Goal: Task Accomplishment & Management: Manage account settings

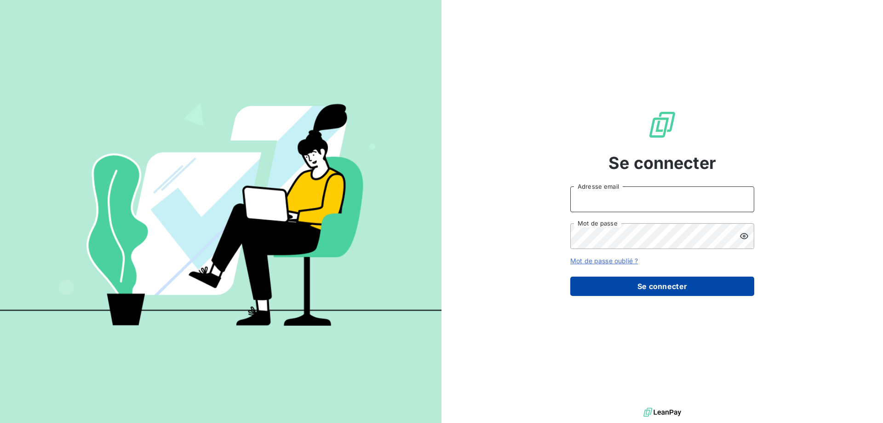
type input "compta-clients@wessling.fr"
click at [607, 286] on button "Se connecter" at bounding box center [662, 285] width 184 height 19
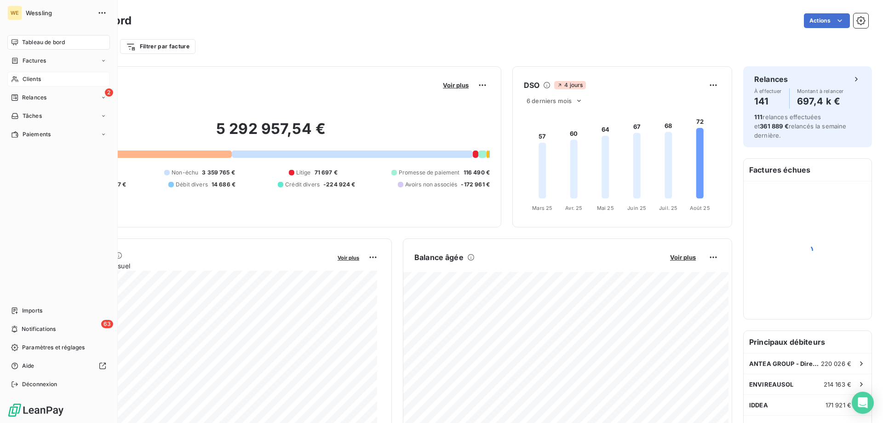
click at [32, 77] on span "Clients" at bounding box center [32, 79] width 18 height 8
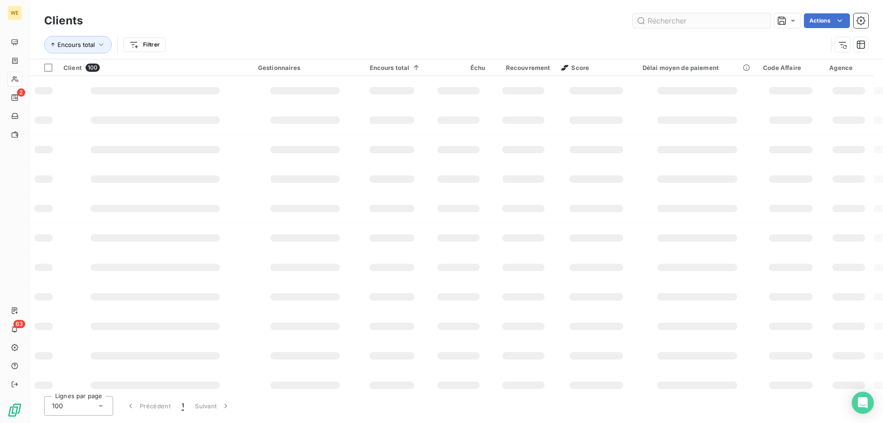
click at [668, 21] on input "text" at bounding box center [702, 20] width 138 height 15
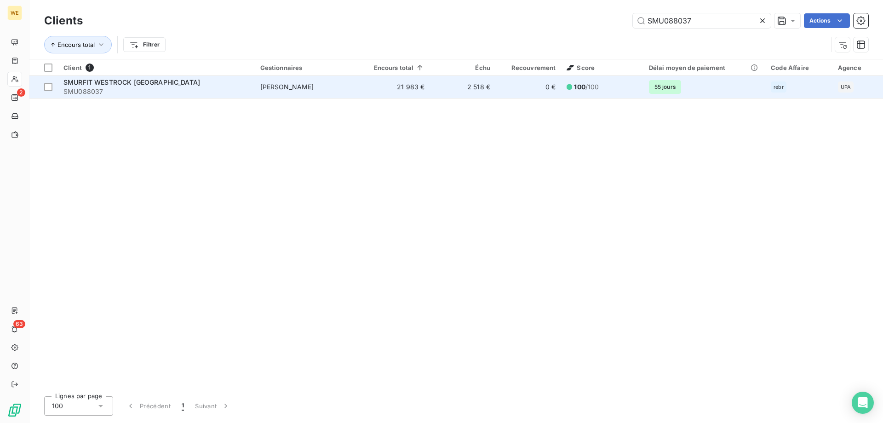
type input "SMU088037"
click at [122, 80] on span "SMURFIT WESTROCK [GEOGRAPHIC_DATA]" at bounding box center [131, 82] width 137 height 8
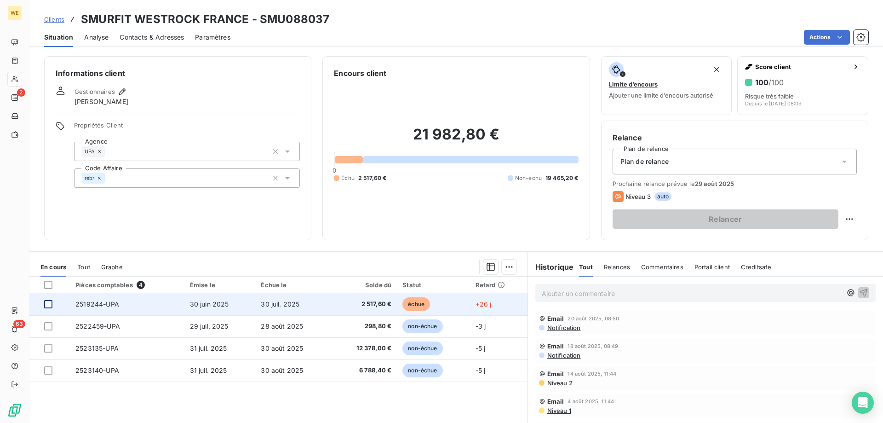
click at [50, 304] on div at bounding box center [48, 304] width 8 height 8
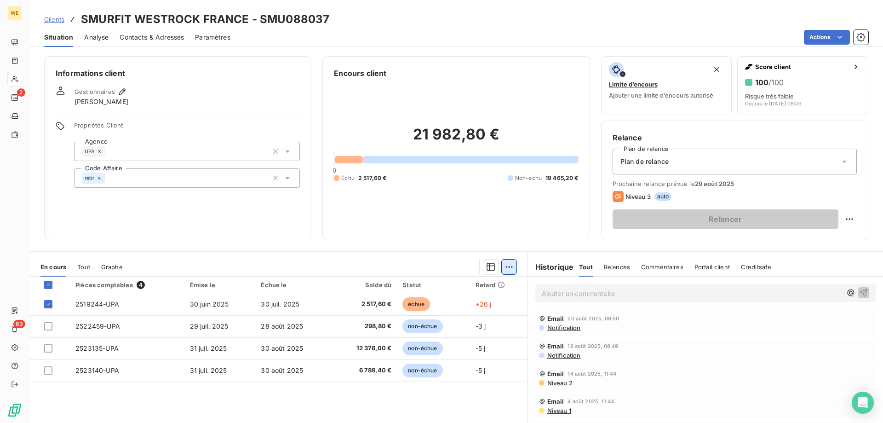
click at [506, 267] on html "WE 2 63 Clients SMURFIT WESTROCK [GEOGRAPHIC_DATA] - SMU088037 Situation Analys…" at bounding box center [441, 211] width 883 height 423
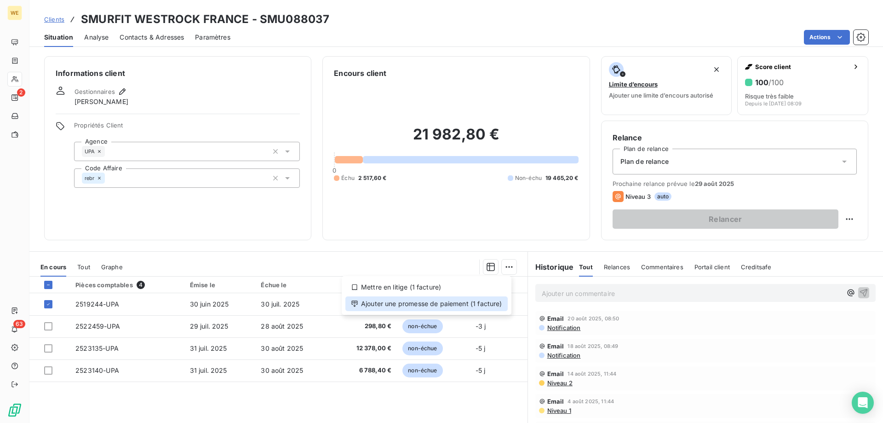
click at [474, 305] on div "Ajouter une promesse de paiement (1 facture)" at bounding box center [426, 303] width 162 height 15
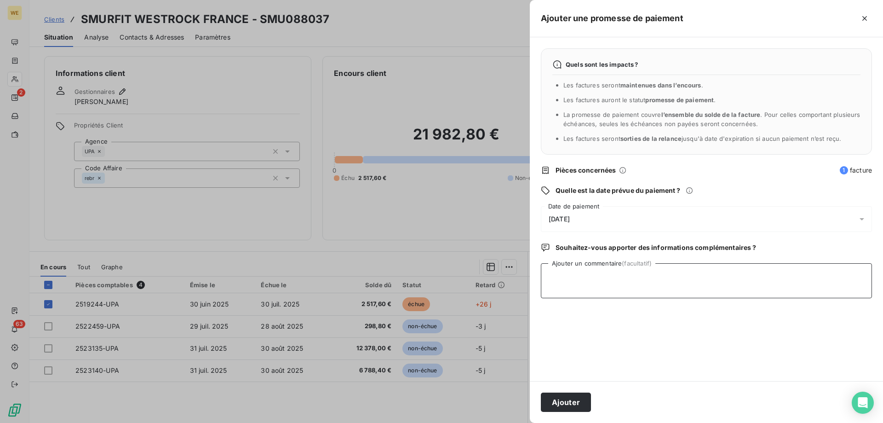
click at [577, 284] on textarea "Ajouter un commentaire (facultatif)" at bounding box center [706, 280] width 331 height 35
type textarea "[DATE]"
click at [566, 215] on span "[DATE]" at bounding box center [559, 218] width 21 height 7
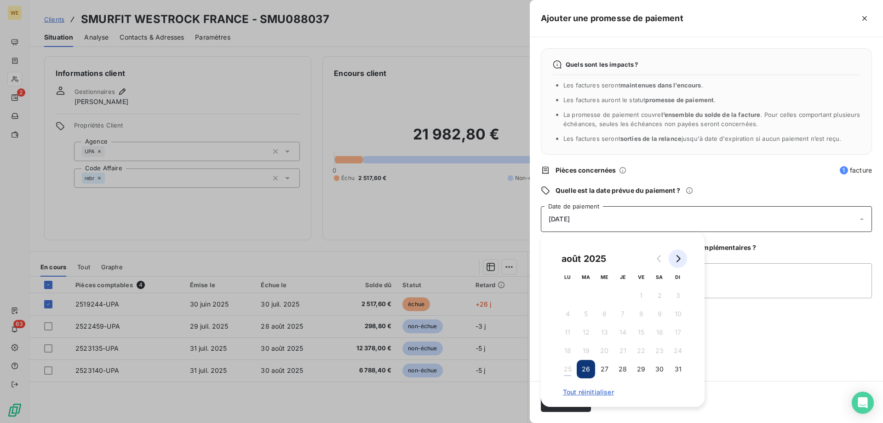
click at [679, 258] on icon "Go to next month" at bounding box center [677, 258] width 7 height 7
drag, startPoint x: 680, startPoint y: 290, endPoint x: 684, endPoint y: 293, distance: 5.0
click at [679, 291] on button "7" at bounding box center [678, 295] width 18 height 18
drag, startPoint x: 751, startPoint y: 295, endPoint x: 750, endPoint y: 301, distance: 6.1
click at [751, 296] on textarea "[DATE]" at bounding box center [706, 280] width 331 height 35
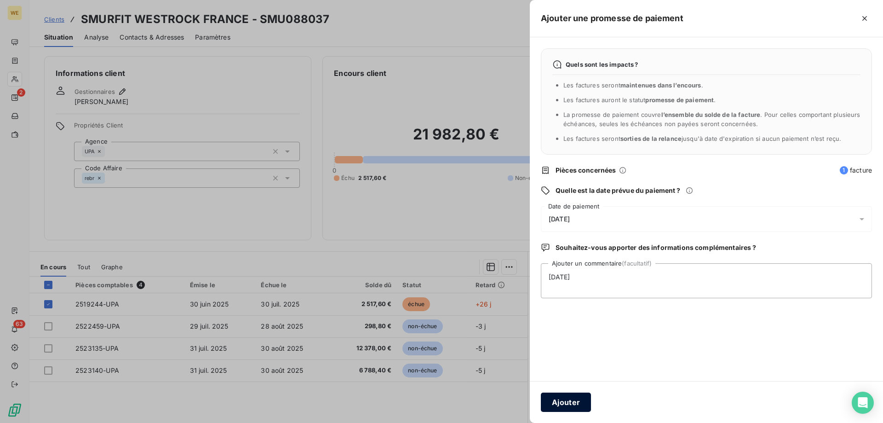
click at [562, 406] on button "Ajouter" at bounding box center [566, 401] width 50 height 19
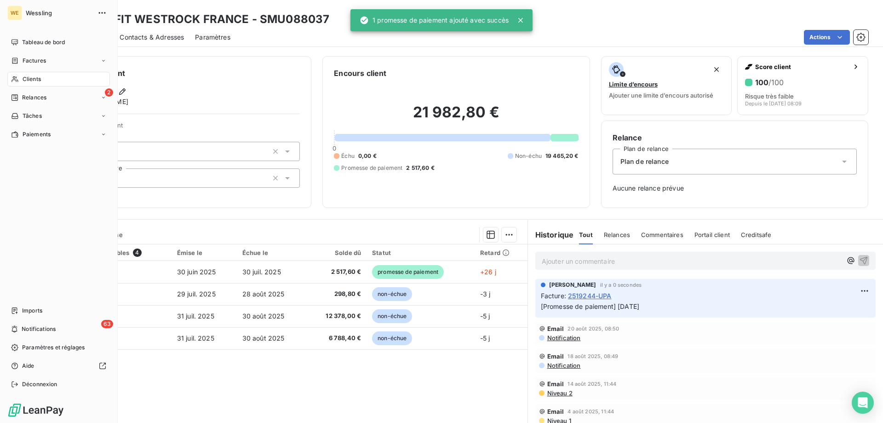
click at [27, 77] on span "Clients" at bounding box center [32, 79] width 18 height 8
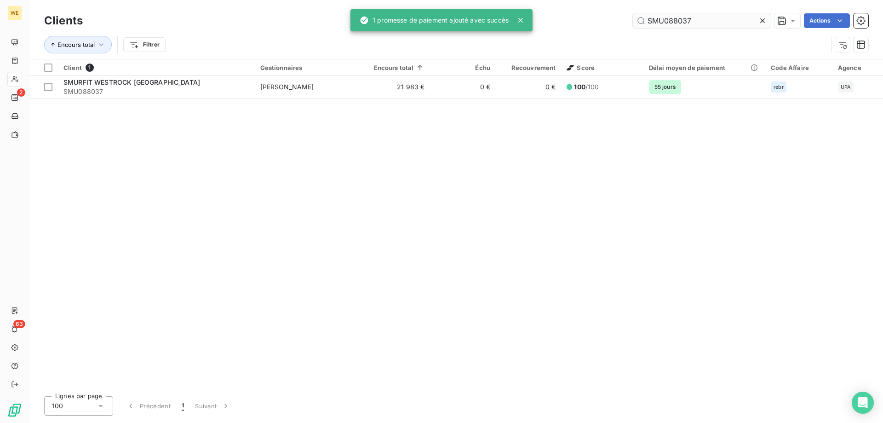
click at [651, 20] on input "SMU088037" at bounding box center [702, 20] width 138 height 15
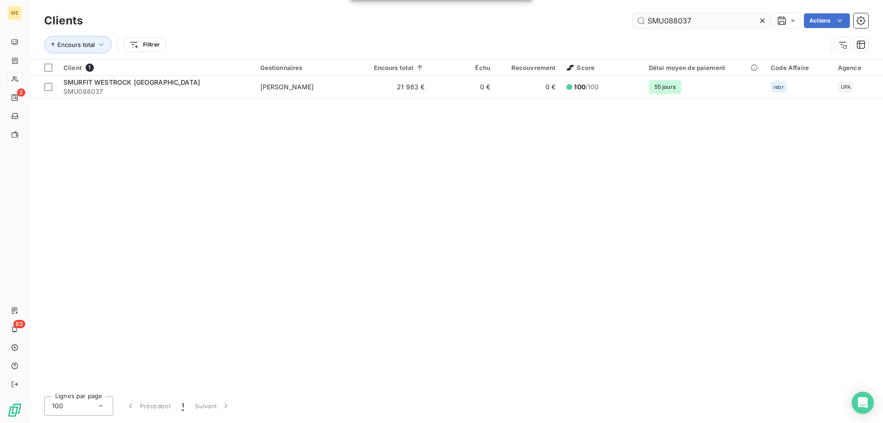
click at [651, 20] on input "SMU088037" at bounding box center [702, 20] width 138 height 15
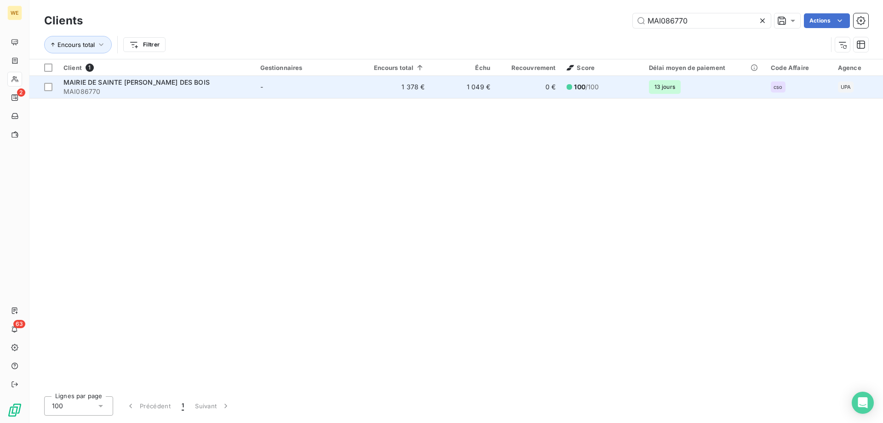
type input "MAI086770"
click at [109, 84] on span "MAIRIE DE SAINTE [PERSON_NAME] DES BOIS" at bounding box center [136, 82] width 146 height 8
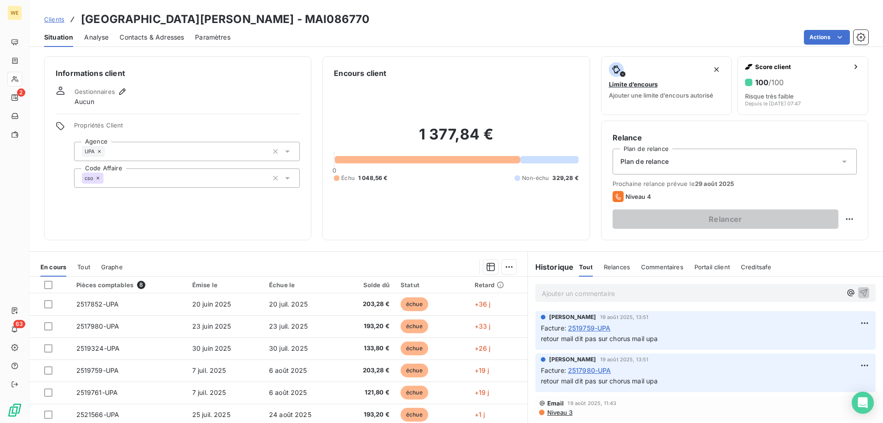
click at [583, 291] on p "Ajouter un commentaire ﻿" at bounding box center [692, 294] width 300 height 12
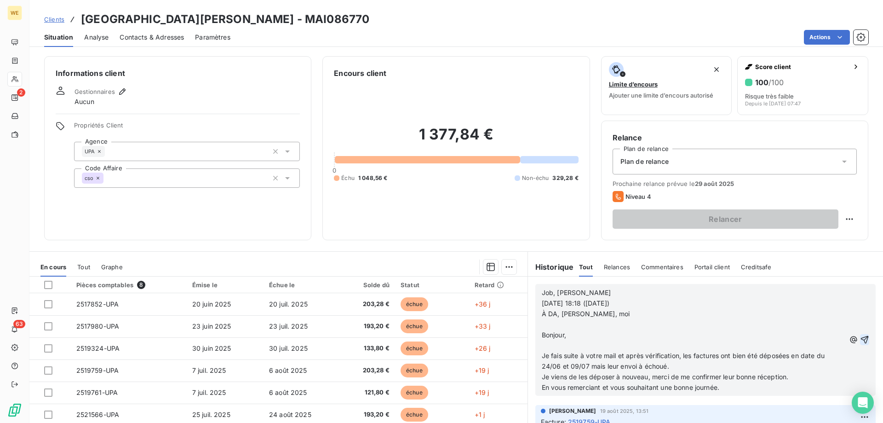
click at [860, 339] on icon "button" at bounding box center [864, 339] width 9 height 9
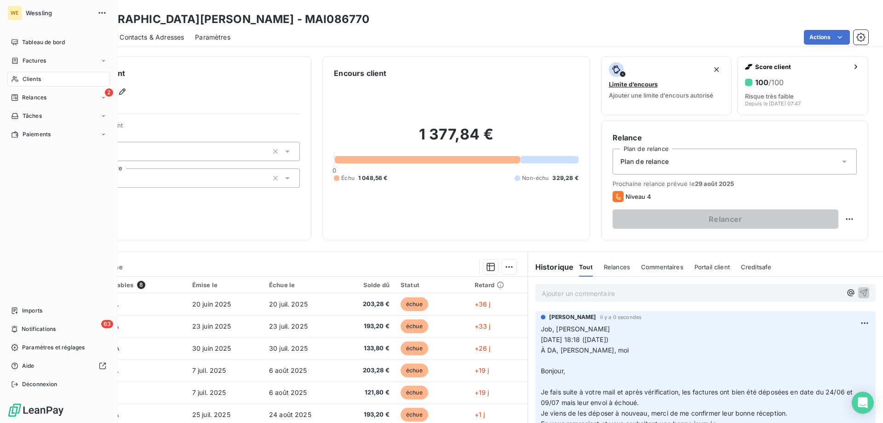
click at [33, 77] on span "Clients" at bounding box center [32, 79] width 18 height 8
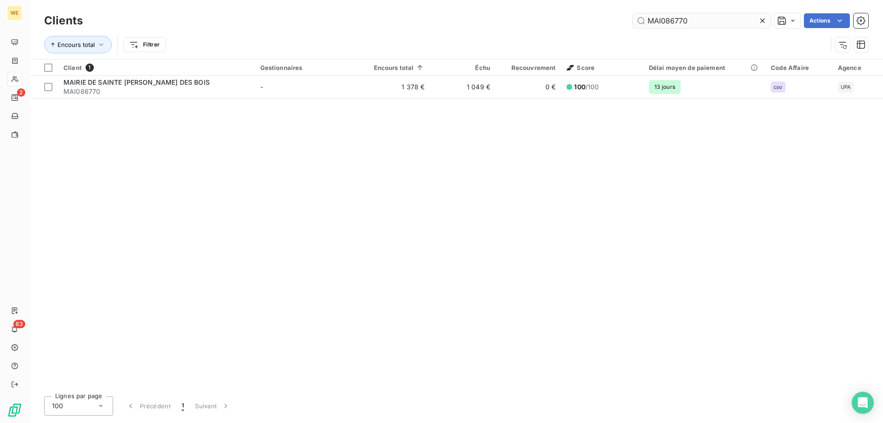
click at [665, 23] on input "MAI086770" at bounding box center [702, 20] width 138 height 15
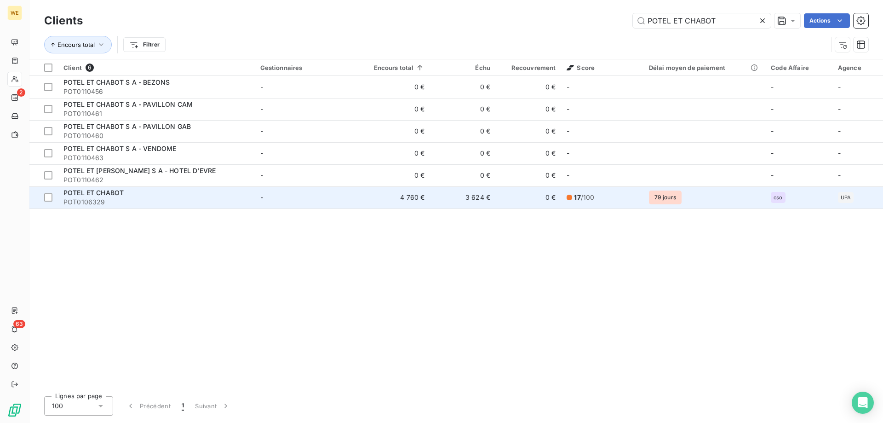
type input "POTEL ET CHABOT"
click at [88, 195] on span "POTEL ET CHABOT" at bounding box center [93, 193] width 60 height 8
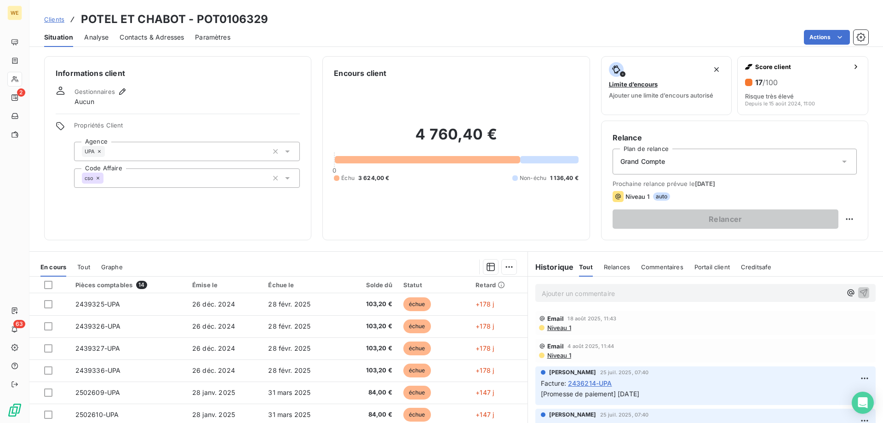
click at [616, 296] on p "Ajouter un commentaire ﻿" at bounding box center [692, 294] width 300 height 12
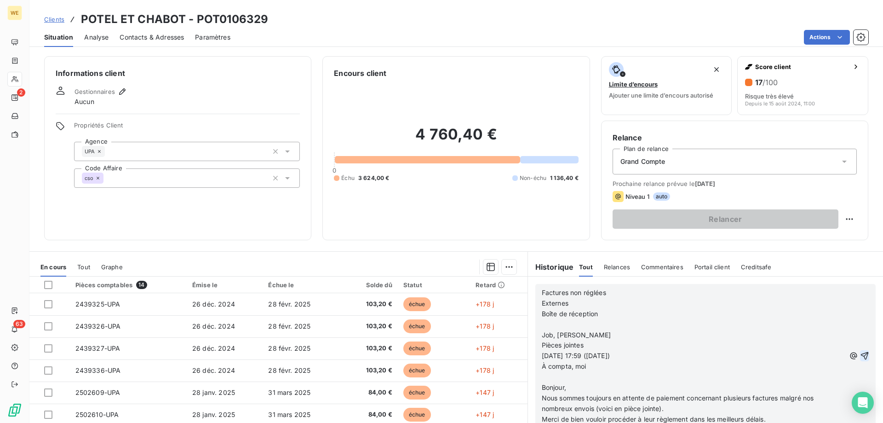
click at [860, 357] on icon "button" at bounding box center [864, 355] width 9 height 9
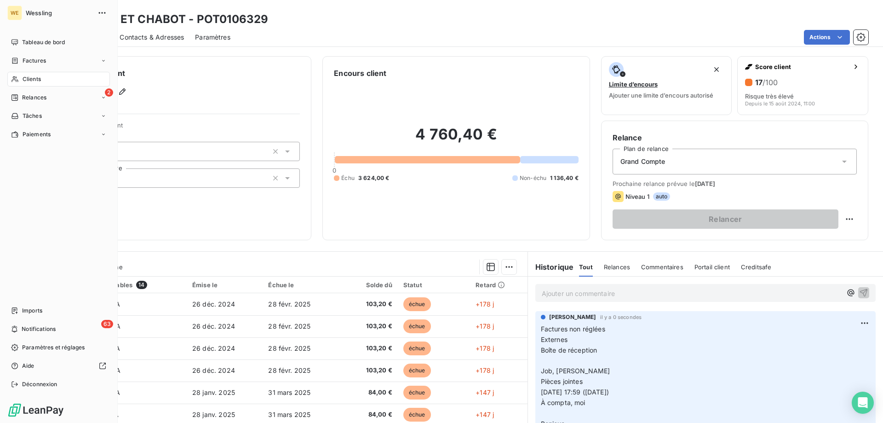
click at [30, 81] on span "Clients" at bounding box center [32, 79] width 18 height 8
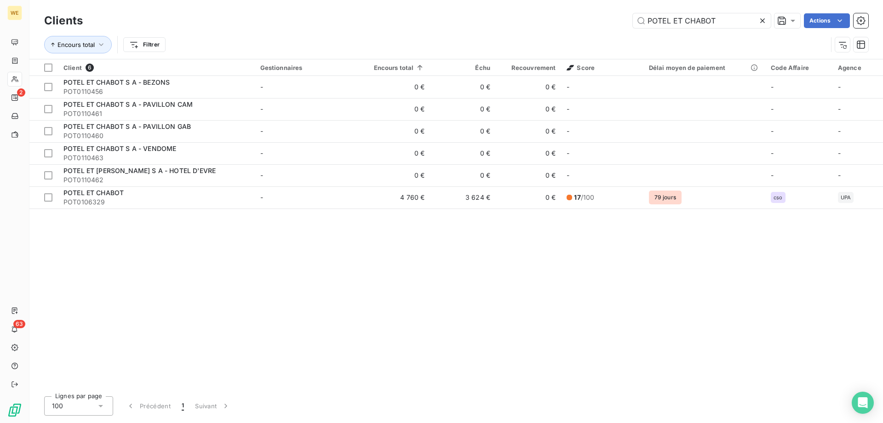
drag, startPoint x: 729, startPoint y: 21, endPoint x: 614, endPoint y: 15, distance: 115.2
click at [608, 13] on div "Clients POTEL ET CHABOT Actions" at bounding box center [456, 20] width 824 height 19
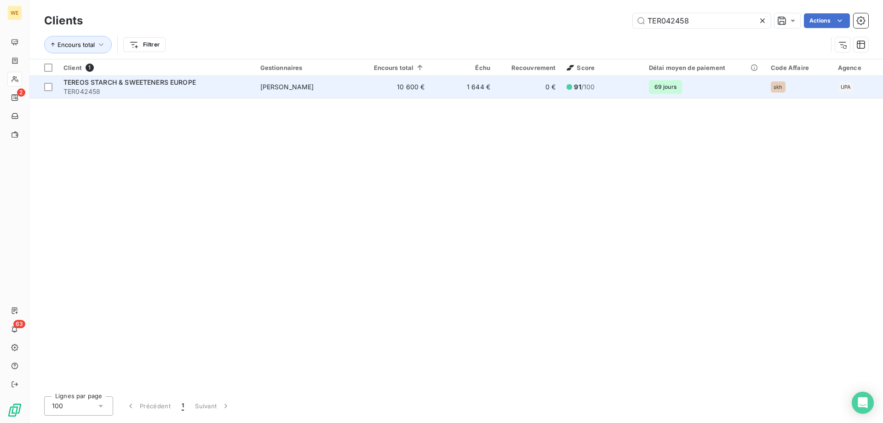
type input "TER042458"
click at [149, 78] on span "TEREOS STARCH & SWEETENERS EUROPE" at bounding box center [129, 82] width 132 height 8
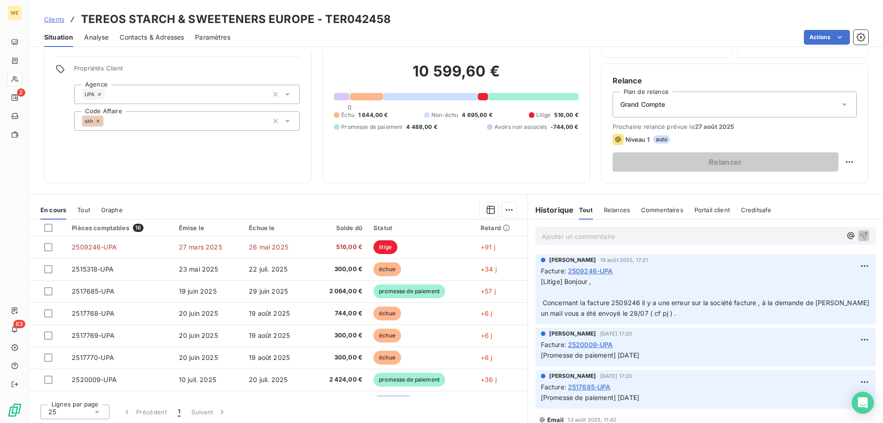
scroll to position [58, 0]
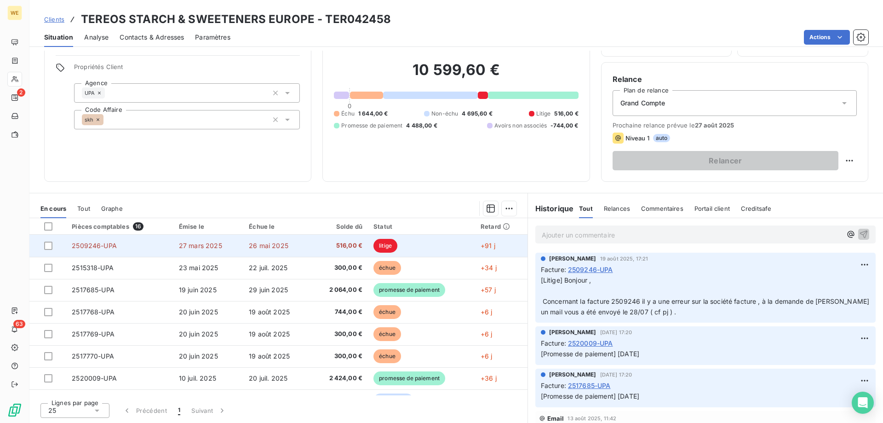
click at [224, 240] on td "27 mars 2025" at bounding box center [208, 246] width 70 height 22
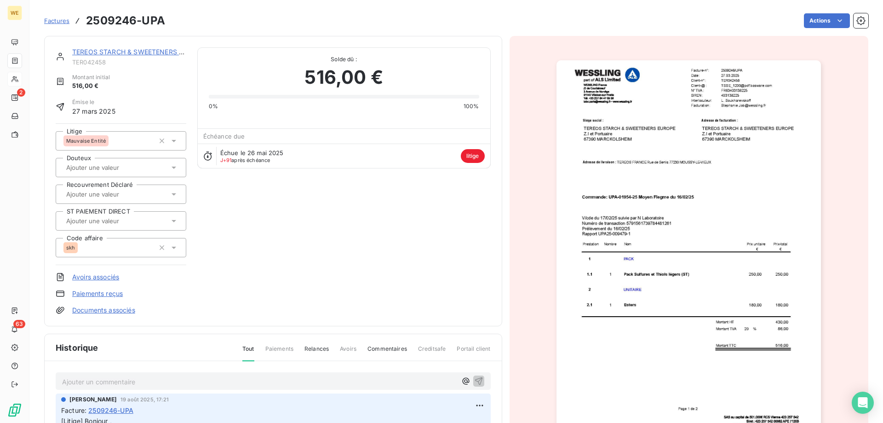
click at [184, 382] on p "Ajouter un commentaire ﻿" at bounding box center [259, 382] width 395 height 12
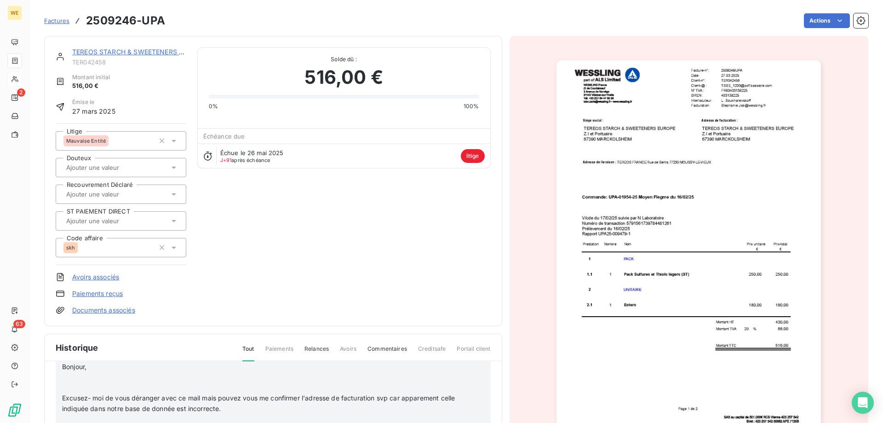
scroll to position [92, 0]
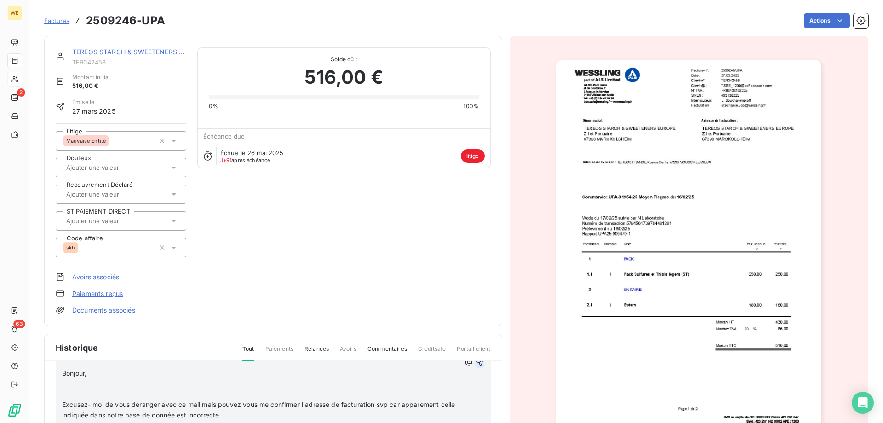
click at [476, 363] on icon "button" at bounding box center [480, 362] width 8 height 8
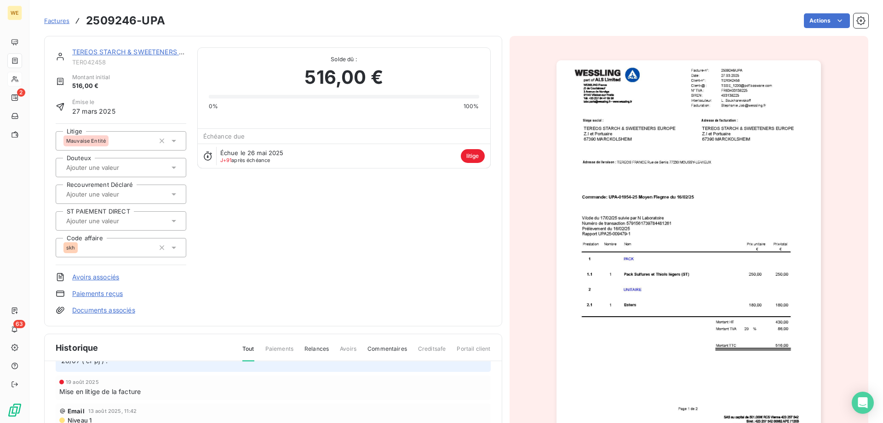
scroll to position [282, 0]
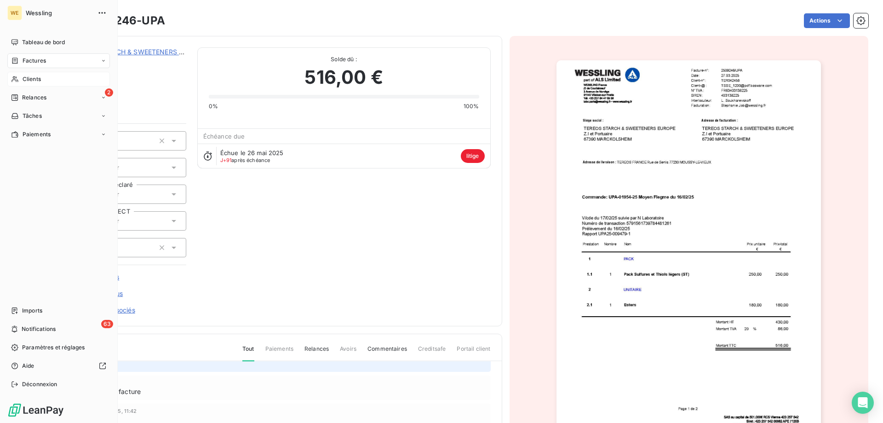
click at [27, 78] on span "Clients" at bounding box center [32, 79] width 18 height 8
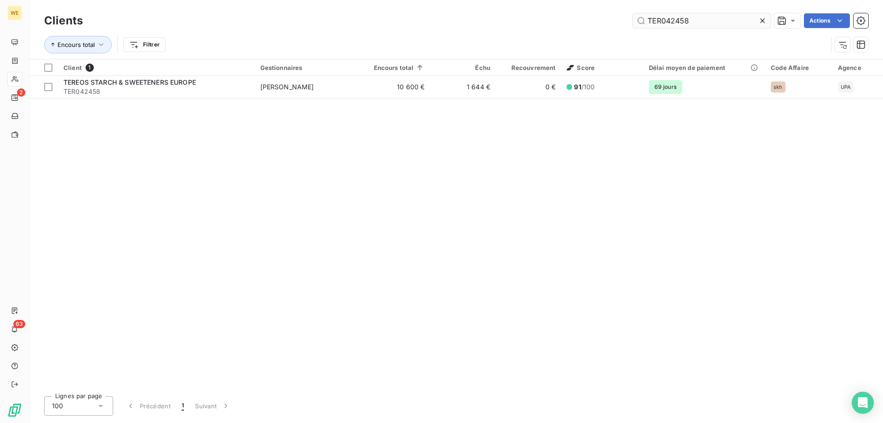
click at [670, 26] on input "TER042458" at bounding box center [702, 20] width 138 height 15
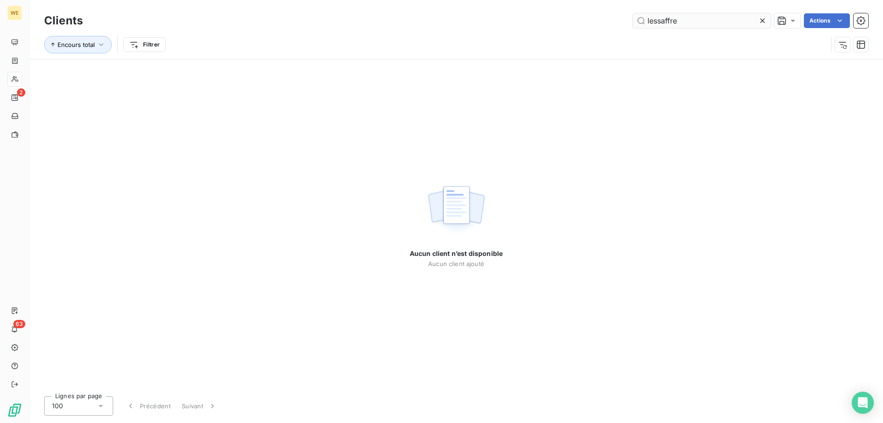
click at [662, 23] on input "lessaffre" at bounding box center [702, 20] width 138 height 15
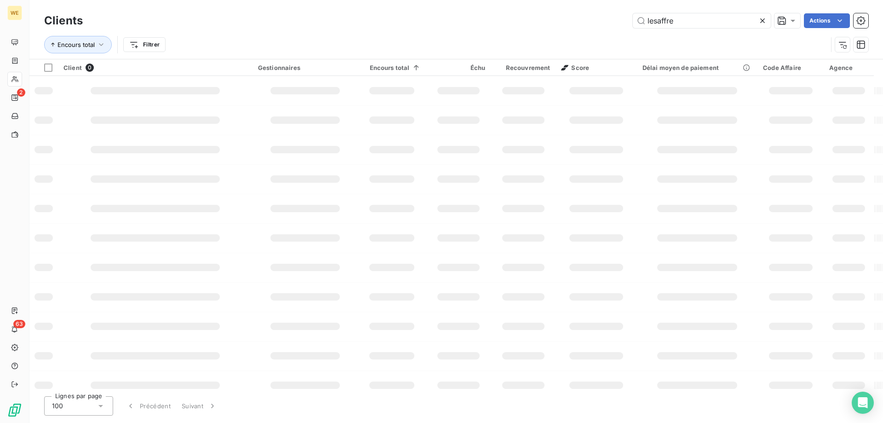
type input "lesaffre"
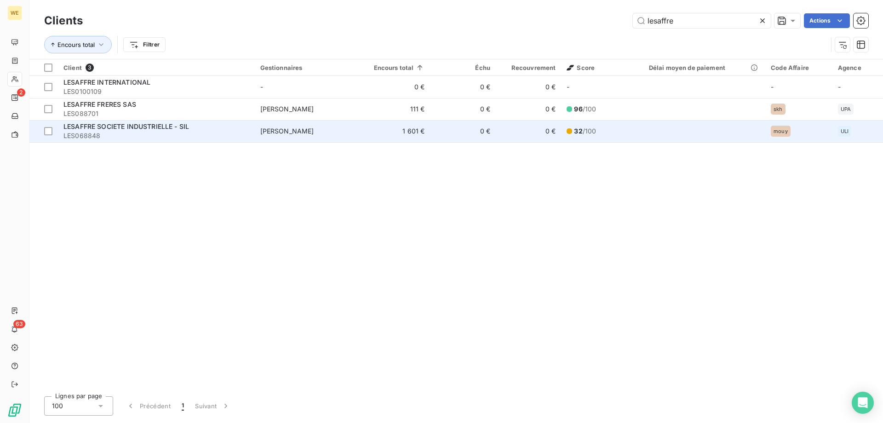
click at [90, 128] on span "LESAFFRE SOCIETE INDUSTRIELLE - SIL" at bounding box center [126, 126] width 126 height 8
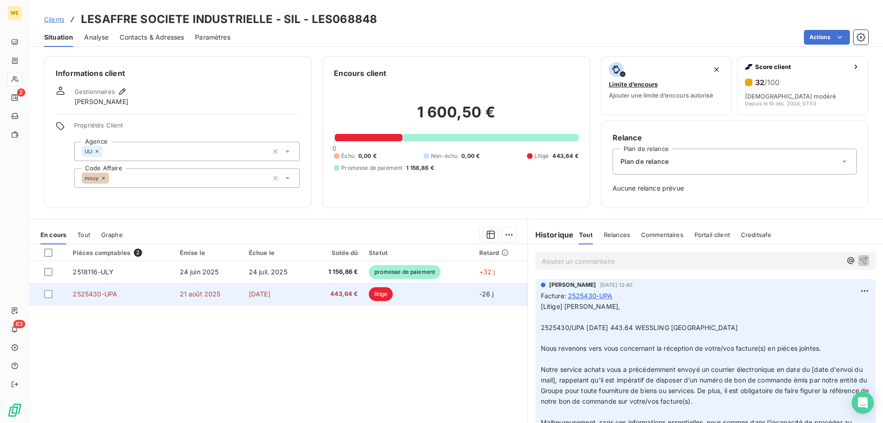
click at [271, 293] on span "[DATE]" at bounding box center [260, 294] width 22 height 8
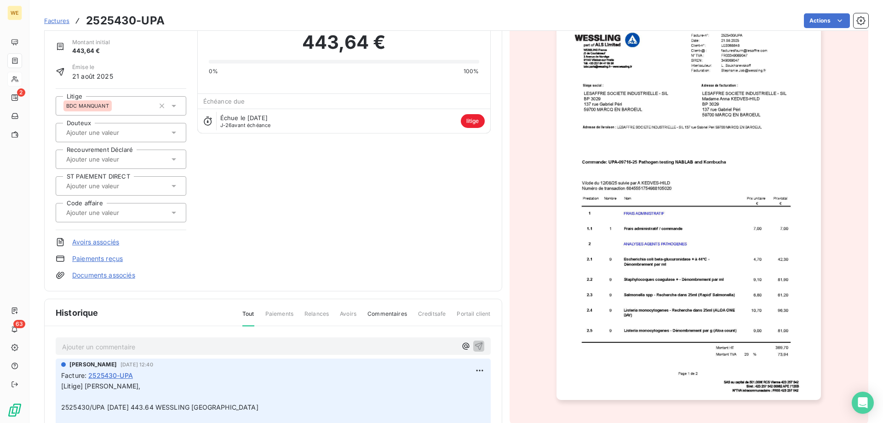
scroll to position [93, 0]
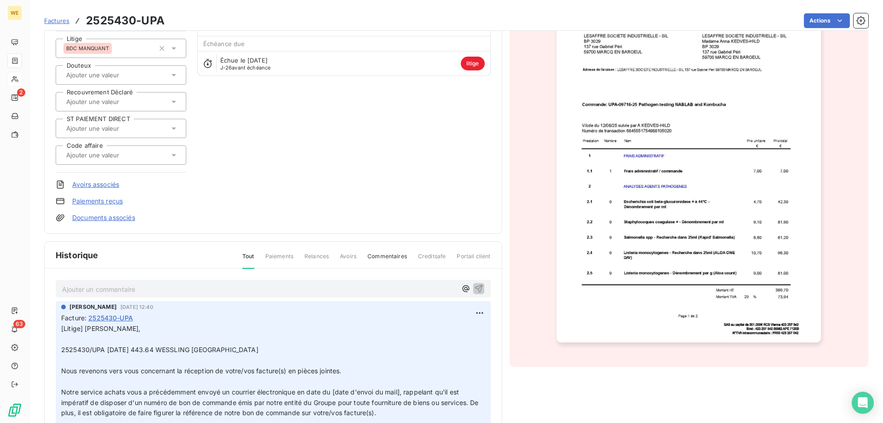
click at [155, 288] on p "Ajouter un commentaire ﻿" at bounding box center [259, 289] width 395 height 12
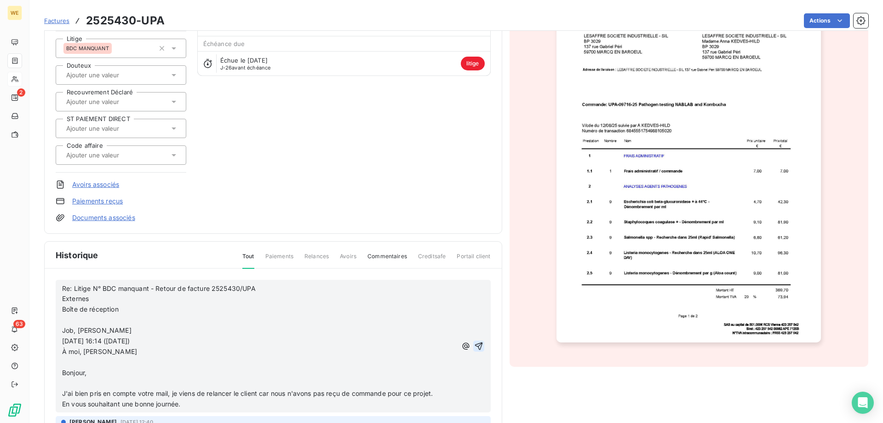
click at [474, 346] on icon "button" at bounding box center [478, 345] width 9 height 9
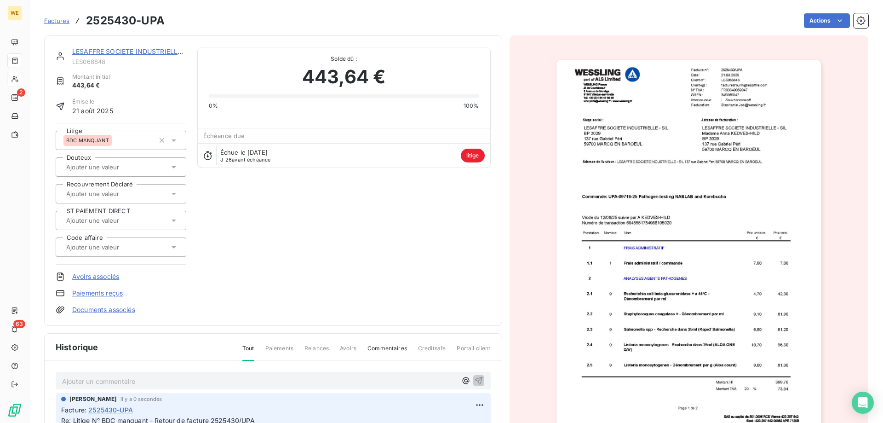
scroll to position [0, 0]
